Goal: Transaction & Acquisition: Obtain resource

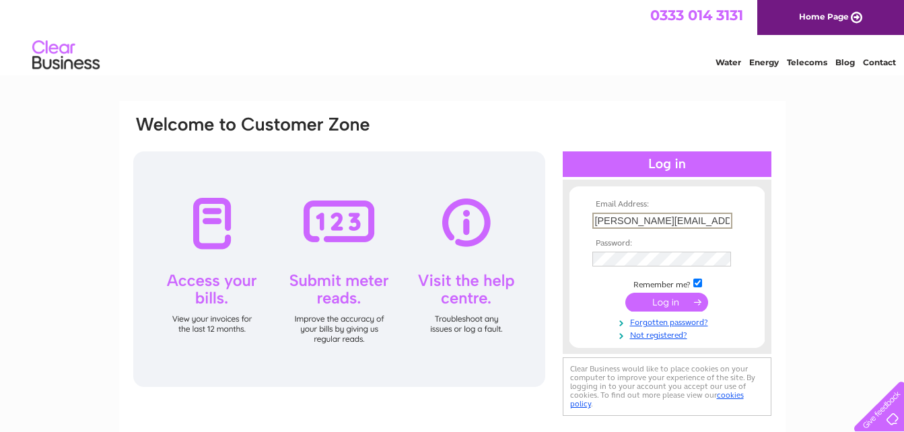
click at [696, 222] on input "n.thomson@abdn.ac.uk" at bounding box center [663, 221] width 140 height 16
type input "[EMAIL_ADDRESS][DOMAIN_NAME]"
click at [662, 166] on div at bounding box center [667, 165] width 209 height 26
click at [659, 304] on input "submit" at bounding box center [667, 301] width 83 height 19
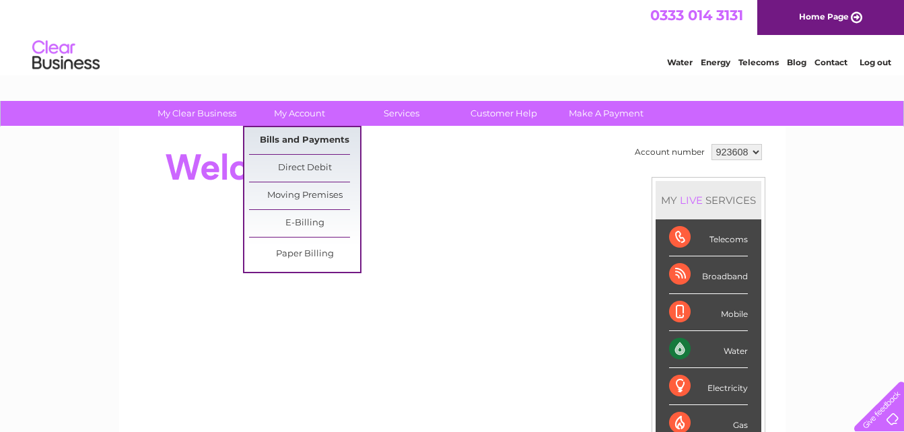
click at [294, 144] on link "Bills and Payments" at bounding box center [304, 140] width 111 height 27
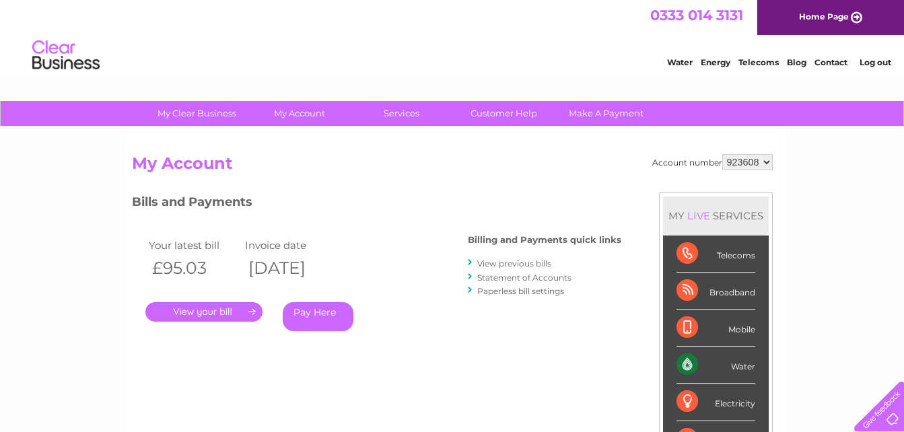
click at [208, 309] on link "." at bounding box center [203, 312] width 117 height 20
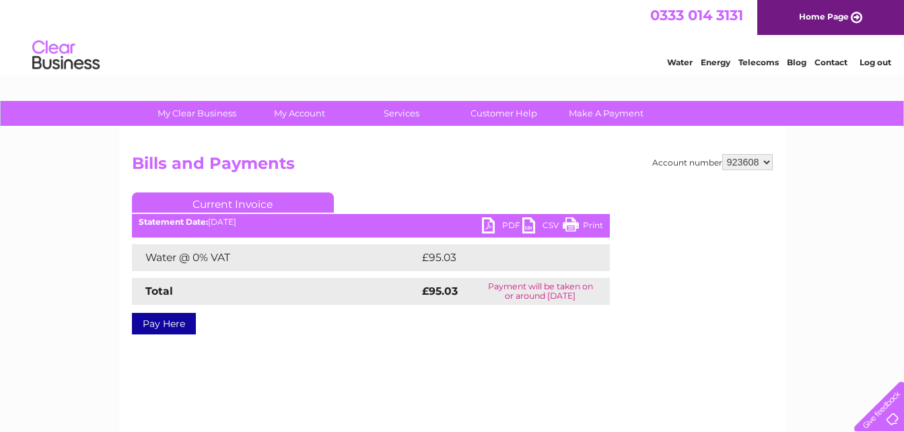
click at [490, 228] on link "PDF" at bounding box center [502, 228] width 40 height 20
click at [870, 63] on link "Log out" at bounding box center [876, 62] width 32 height 10
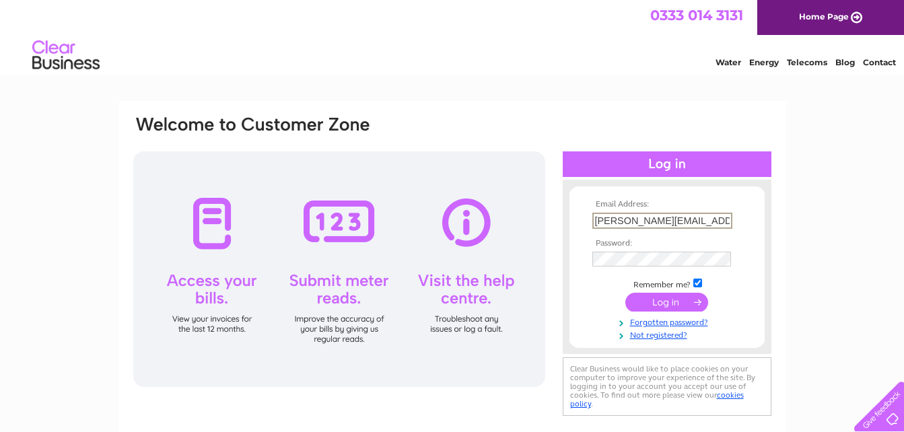
click at [712, 220] on input "n.thomson@abdn.ac.uk" at bounding box center [663, 221] width 140 height 16
type input "n"
type input "n.thomson524@outlook.com"
click at [805, 149] on div "Email Address: n.thomson524@outlook.com Password: Forgotten password?" at bounding box center [452, 404] width 904 height 607
click at [799, 246] on div "Email Address: n.thomson524@outlook.com Password: Forgotten password?" at bounding box center [452, 404] width 904 height 607
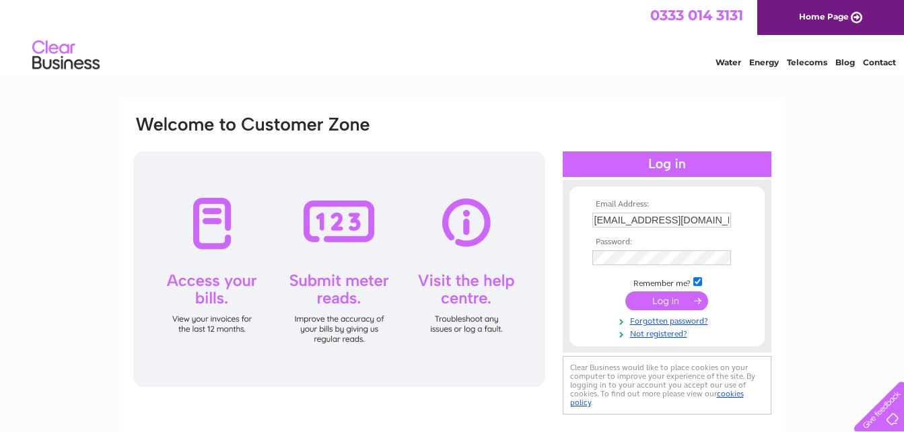
click at [669, 299] on input "submit" at bounding box center [667, 301] width 83 height 19
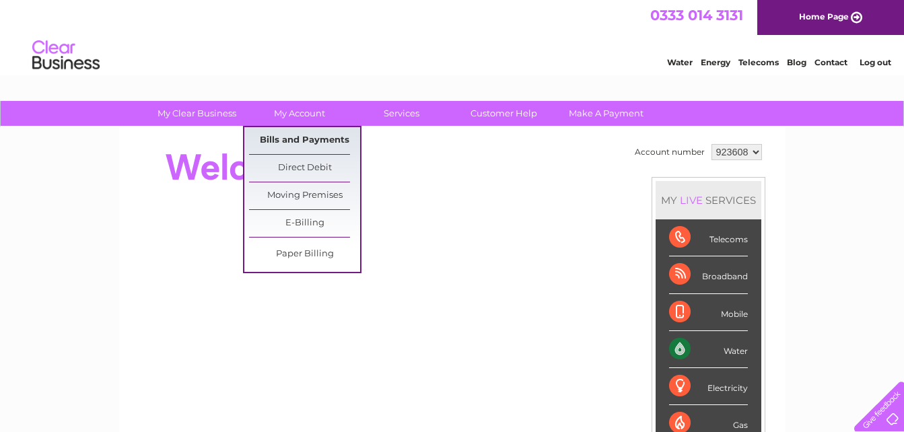
click at [304, 135] on link "Bills and Payments" at bounding box center [304, 140] width 111 height 27
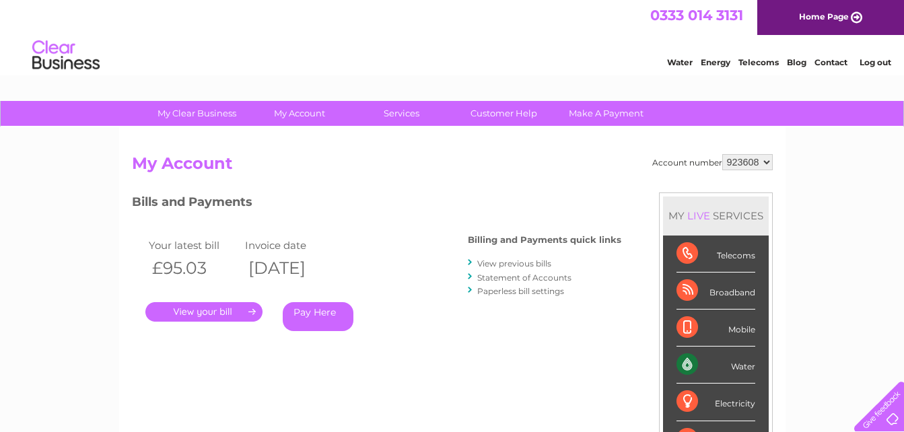
click at [217, 316] on link "." at bounding box center [203, 312] width 117 height 20
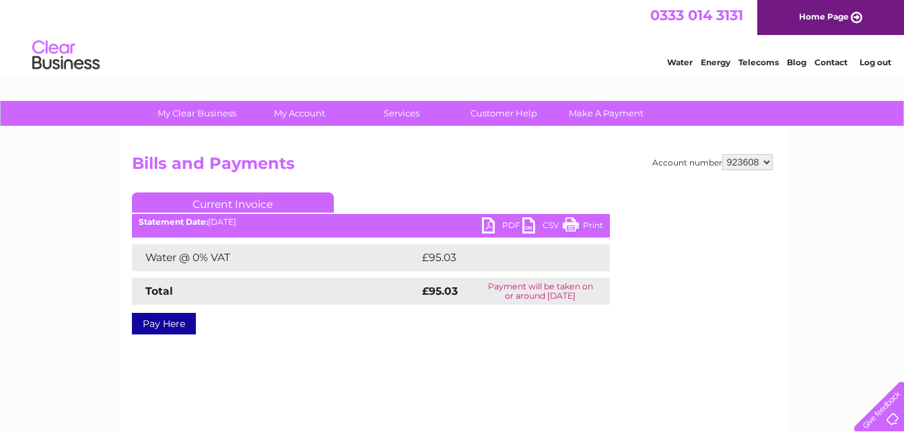
click at [489, 227] on link "PDF" at bounding box center [502, 228] width 40 height 20
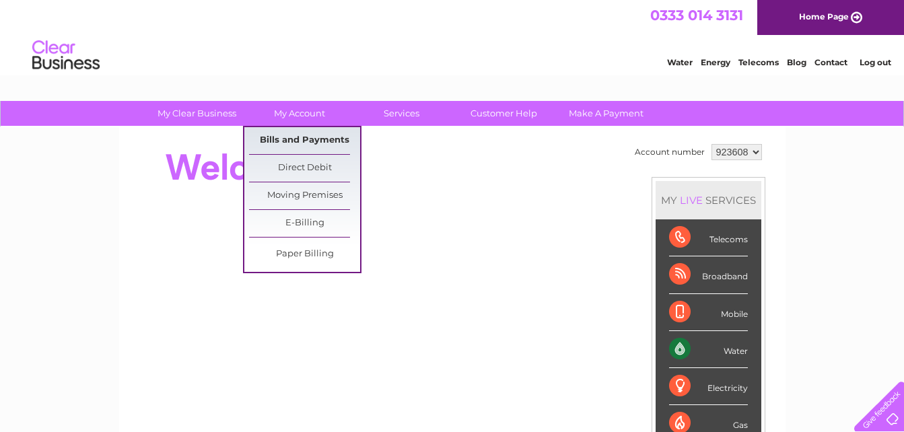
click at [302, 137] on link "Bills and Payments" at bounding box center [304, 140] width 111 height 27
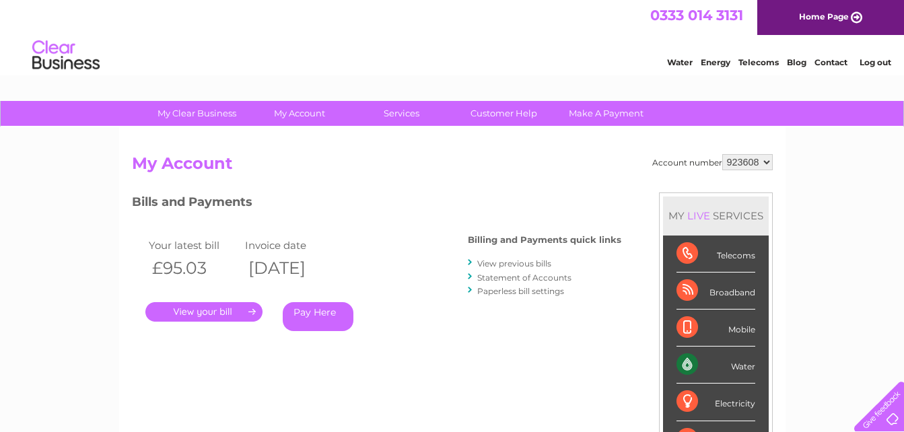
click at [220, 310] on link "." at bounding box center [203, 312] width 117 height 20
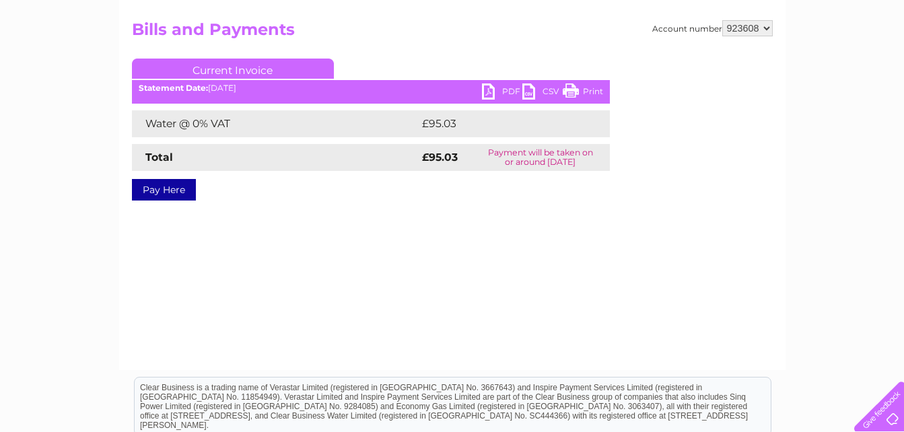
scroll to position [202, 0]
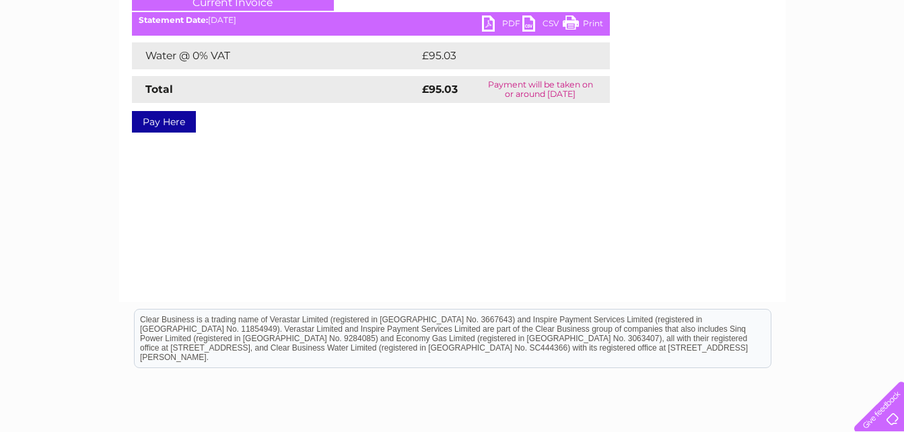
click at [490, 28] on link "PDF" at bounding box center [502, 25] width 40 height 20
